Goal: Entertainment & Leisure: Consume media (video, audio)

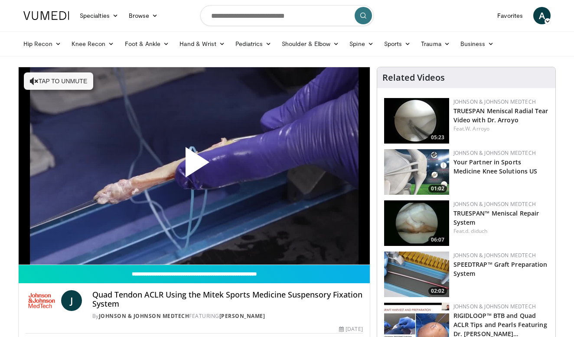
click at [194, 166] on span "Video Player" at bounding box center [194, 166] width 0 height 0
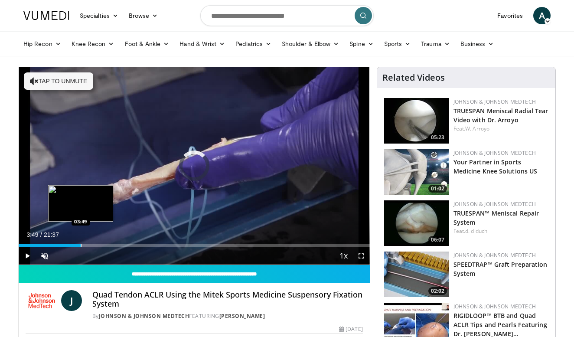
click at [81, 246] on div "Progress Bar" at bounding box center [81, 245] width 1 height 3
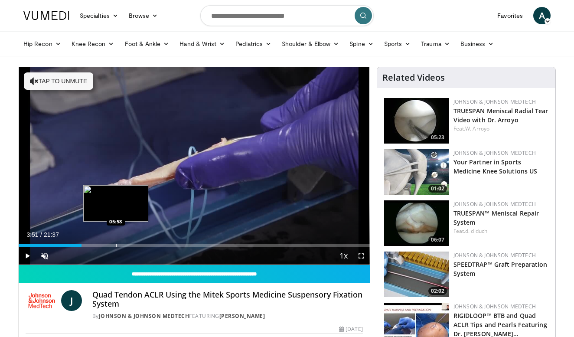
click at [116, 245] on div "Progress Bar" at bounding box center [116, 245] width 1 height 3
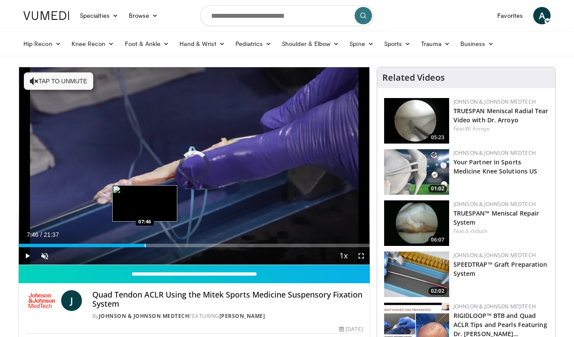
click at [145, 245] on div "Progress Bar" at bounding box center [145, 245] width 1 height 3
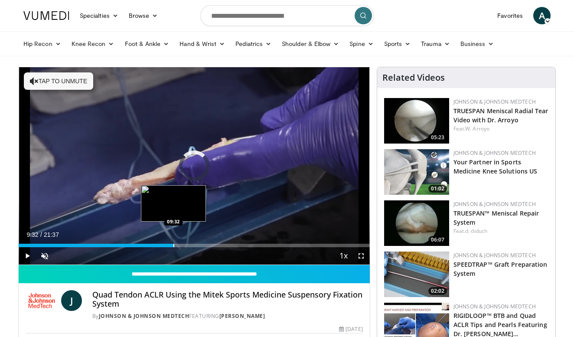
click at [173, 244] on div "Progress Bar" at bounding box center [173, 245] width 1 height 3
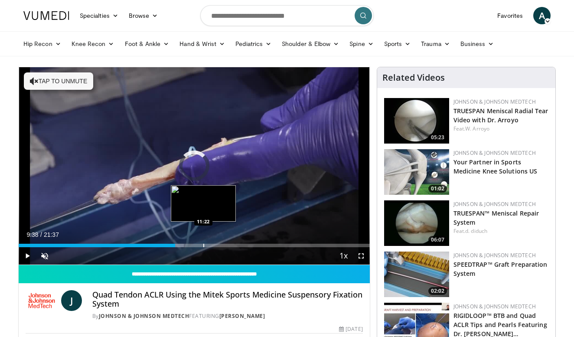
click at [203, 244] on div "Progress Bar" at bounding box center [203, 245] width 1 height 3
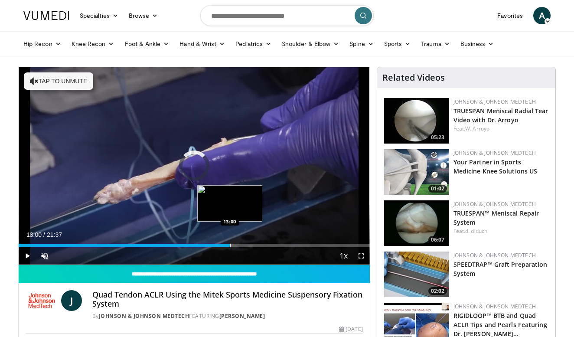
click at [230, 245] on div "Progress Bar" at bounding box center [230, 245] width 1 height 3
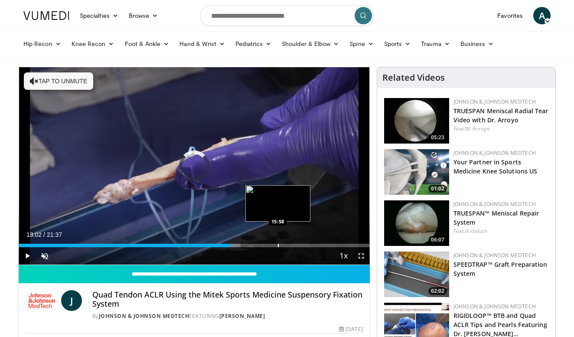
click at [278, 244] on div "Progress Bar" at bounding box center [278, 245] width 1 height 3
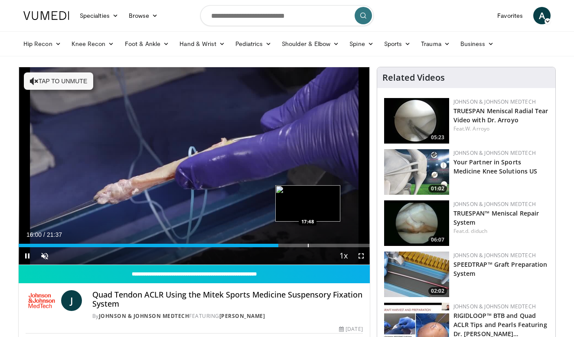
click at [308, 242] on div "Loaded : 73.96% 16:00 17:48" at bounding box center [194, 243] width 351 height 8
